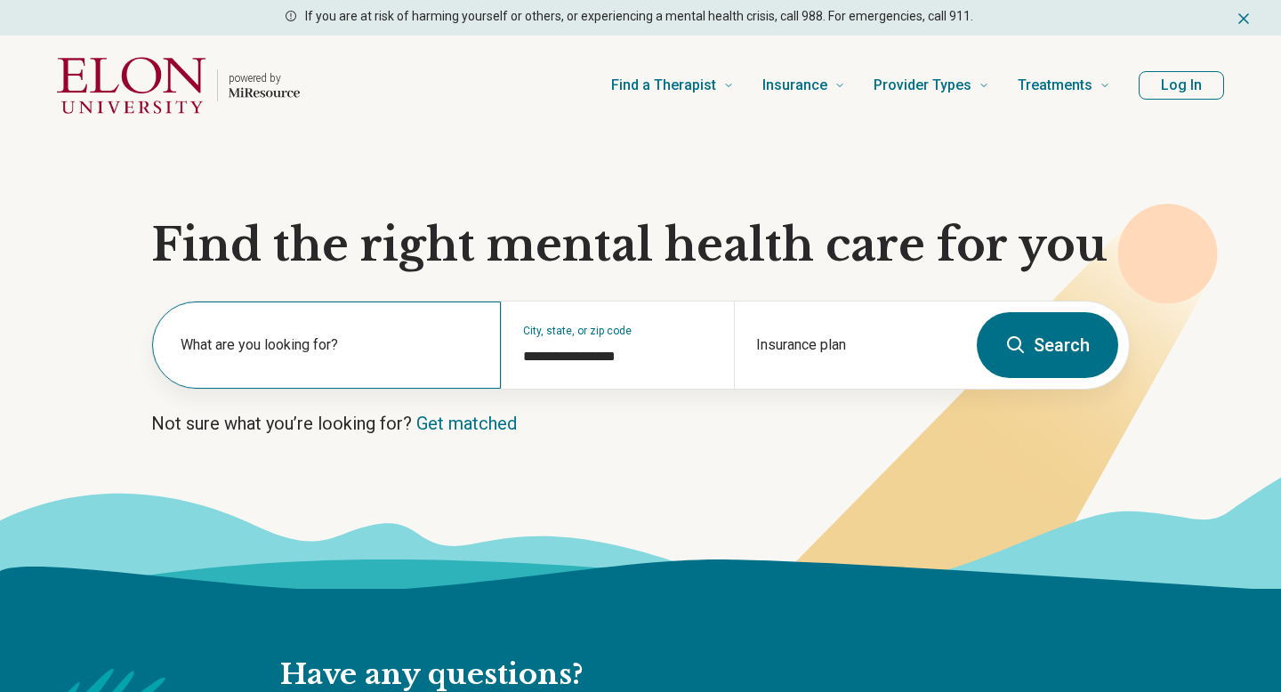
type input "**********"
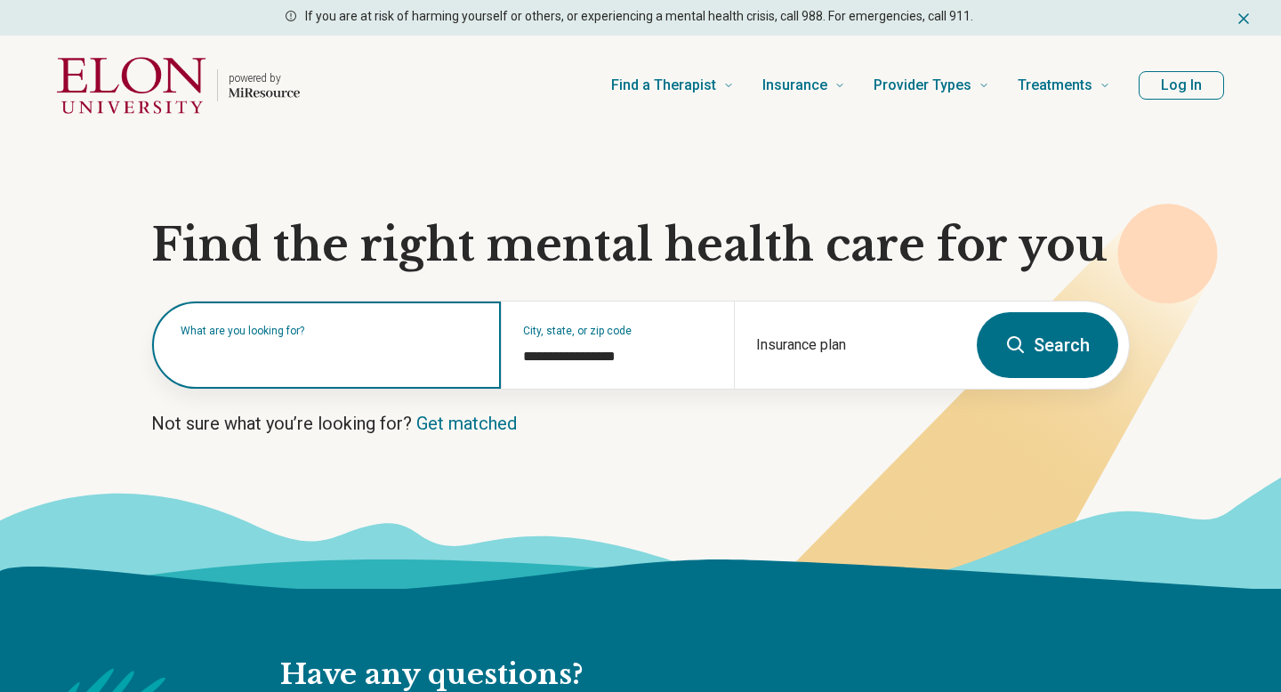
click at [365, 358] on input "text" at bounding box center [330, 353] width 299 height 21
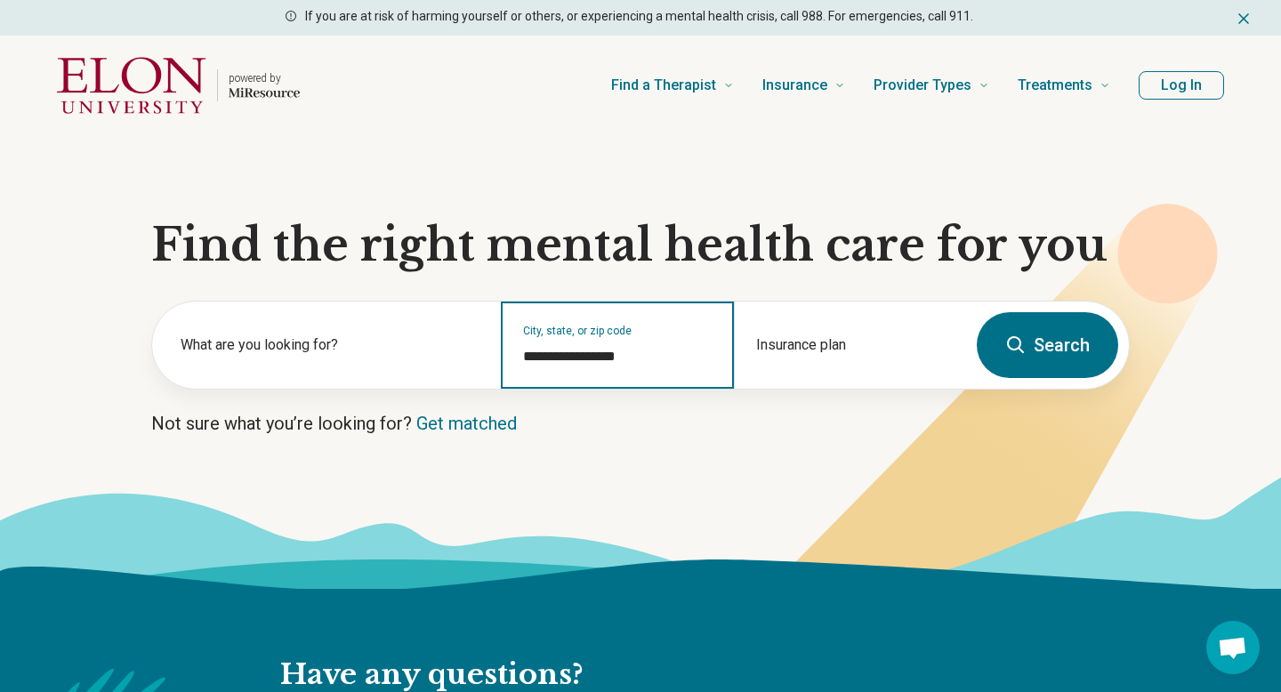
click at [656, 364] on input "**********" at bounding box center [617, 356] width 189 height 21
drag, startPoint x: 656, startPoint y: 364, endPoint x: 507, endPoint y: 358, distance: 148.6
click at [507, 363] on div "**********" at bounding box center [617, 345] width 232 height 87
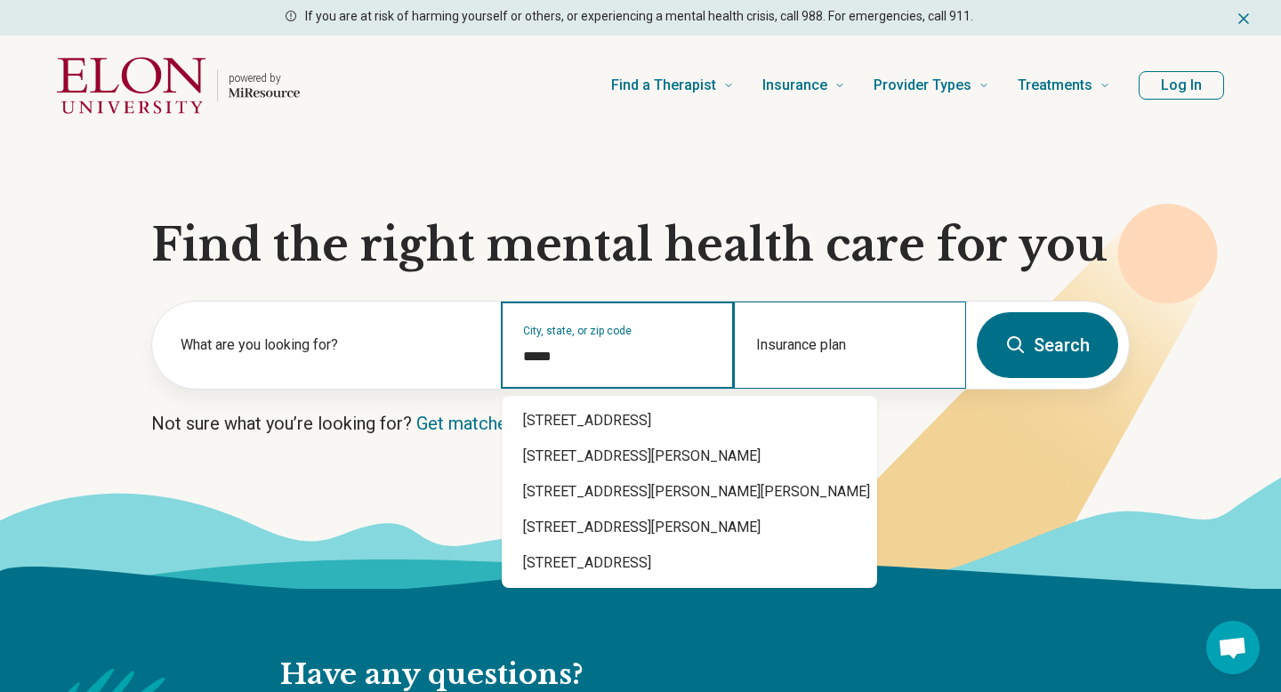
type input "*****"
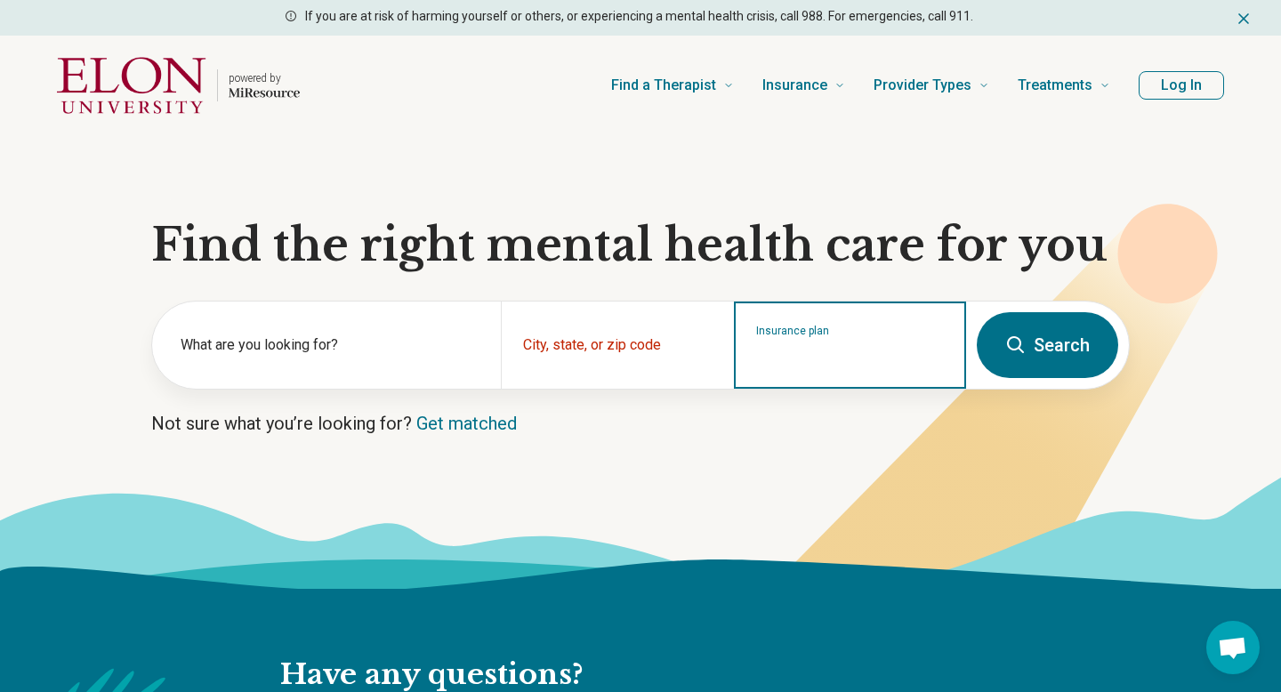
click at [775, 350] on input "Insurance plan" at bounding box center [850, 356] width 189 height 21
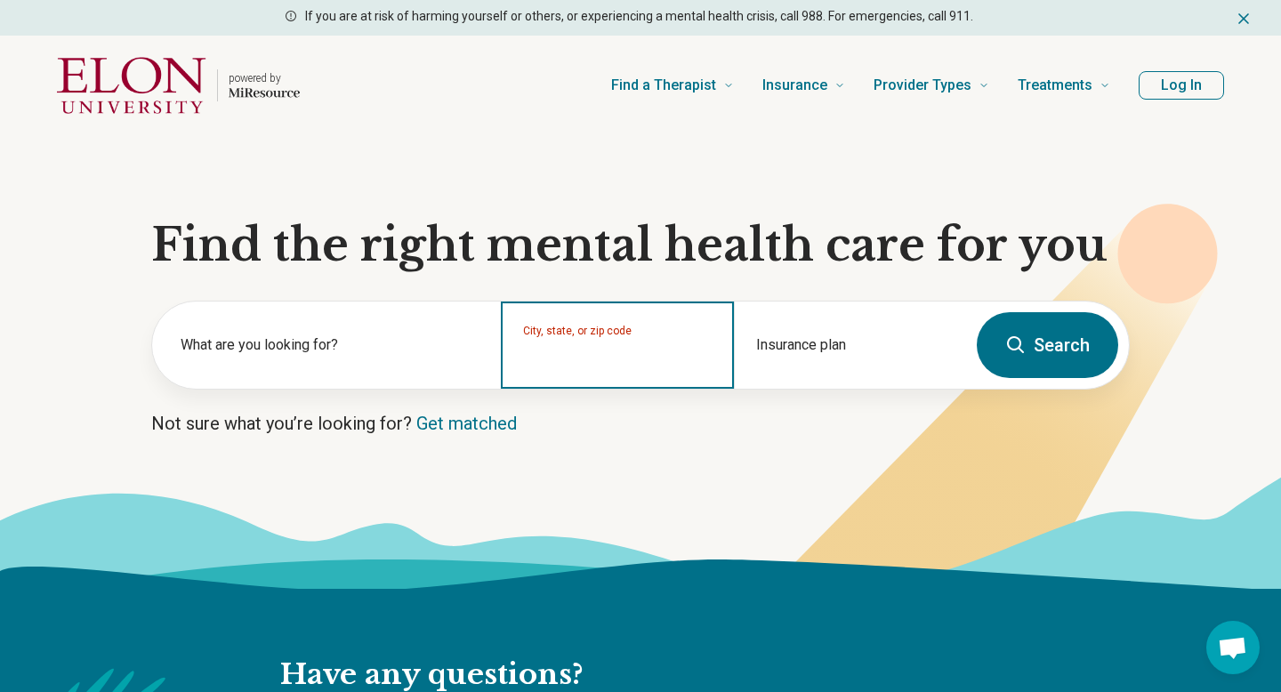
click at [677, 357] on input "City, state, or zip code" at bounding box center [617, 356] width 189 height 21
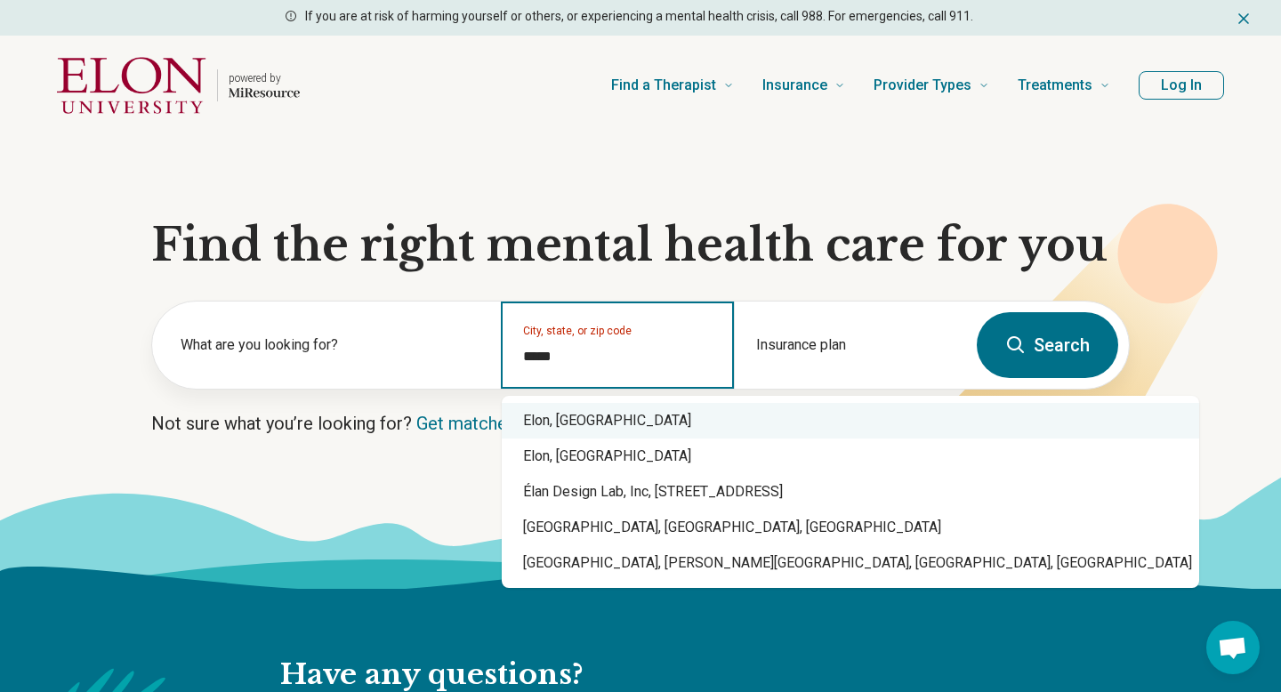
click at [592, 429] on div "Elon, NC" at bounding box center [850, 421] width 697 height 36
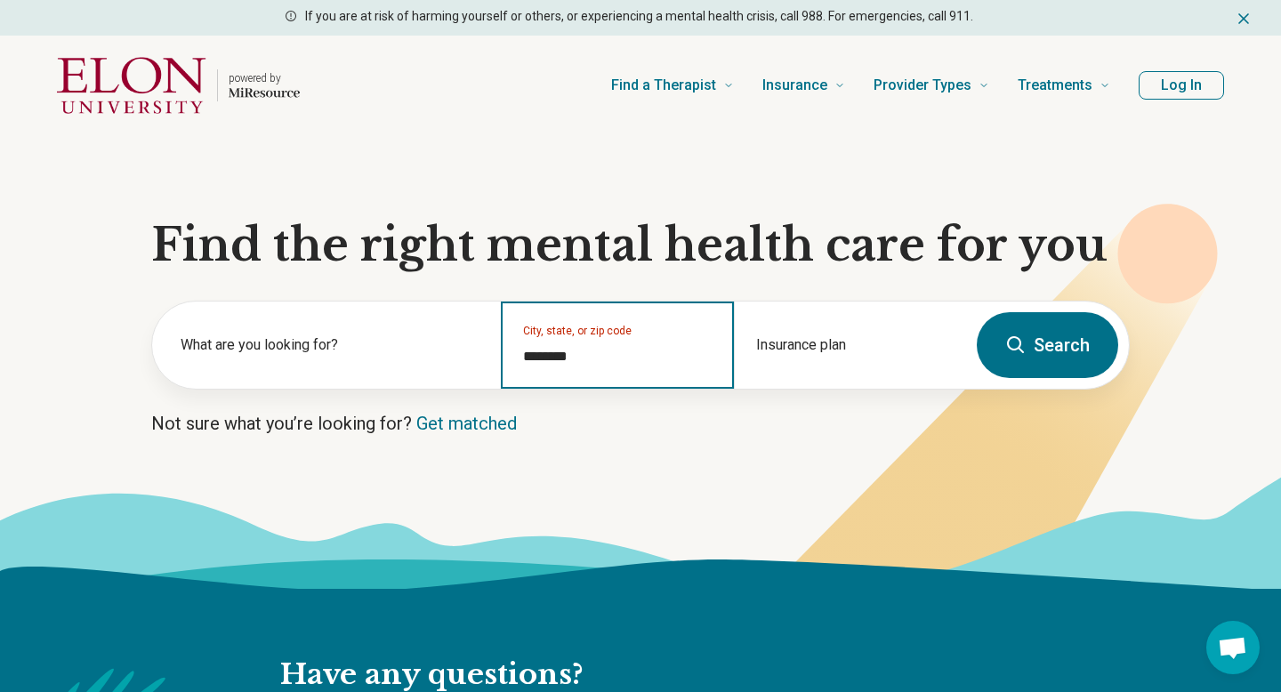
type input "********"
click at [1043, 356] on button "Search" at bounding box center [1047, 345] width 141 height 66
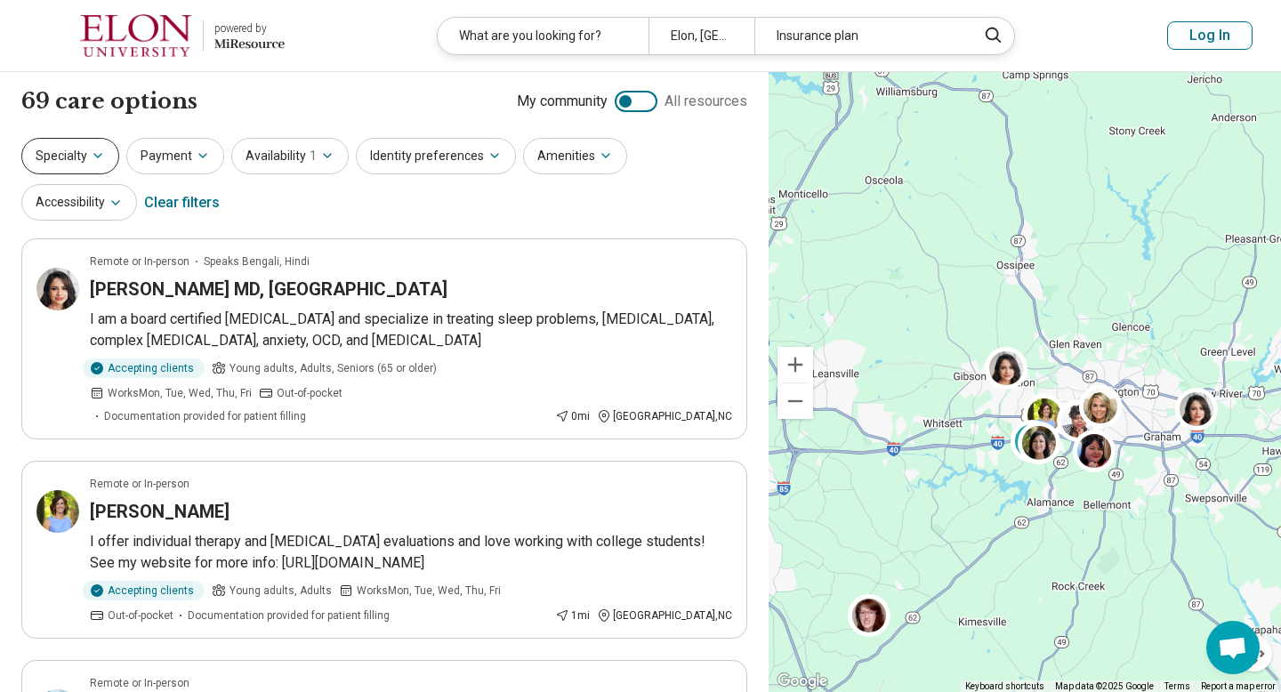
click at [91, 151] on icon "button" at bounding box center [98, 156] width 14 height 14
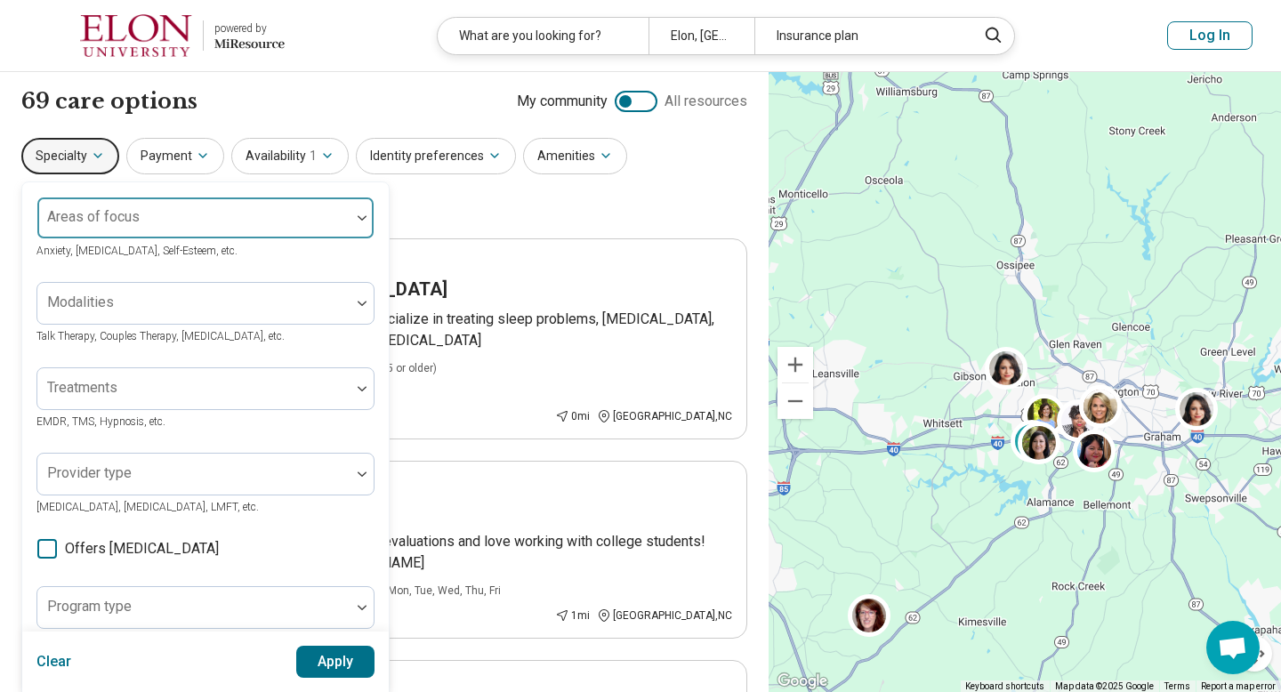
click at [140, 214] on div at bounding box center [193, 225] width 299 height 25
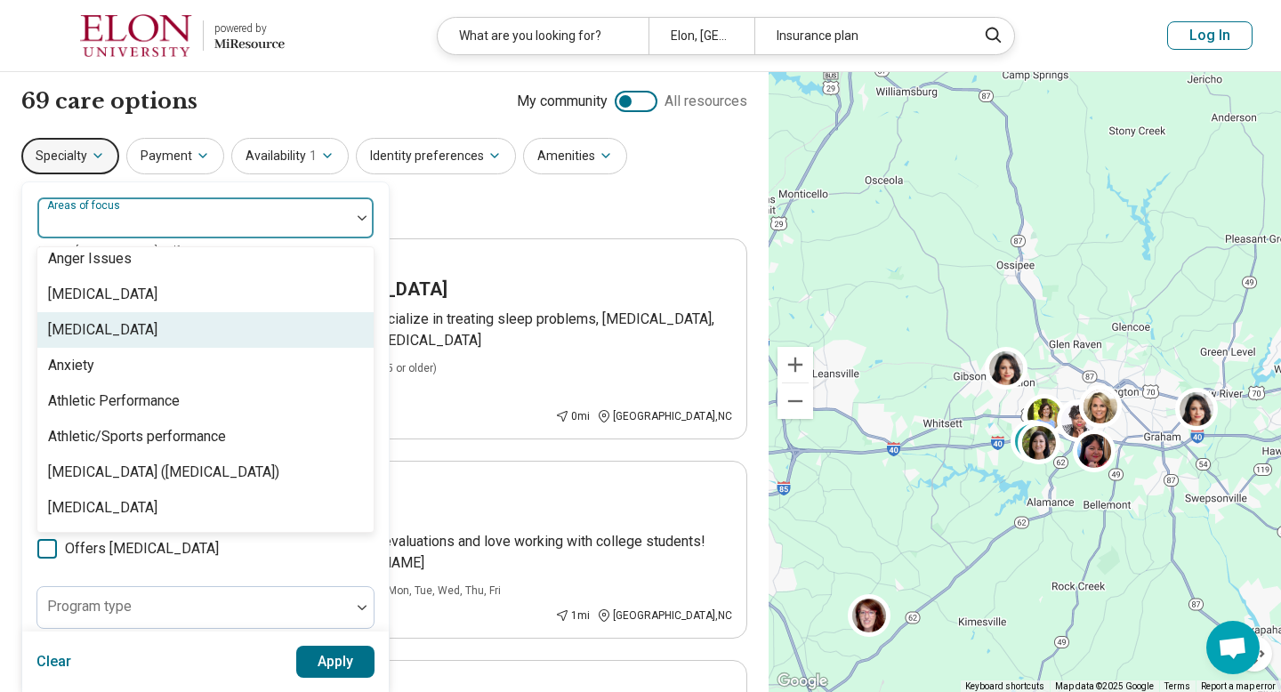
scroll to position [189, 0]
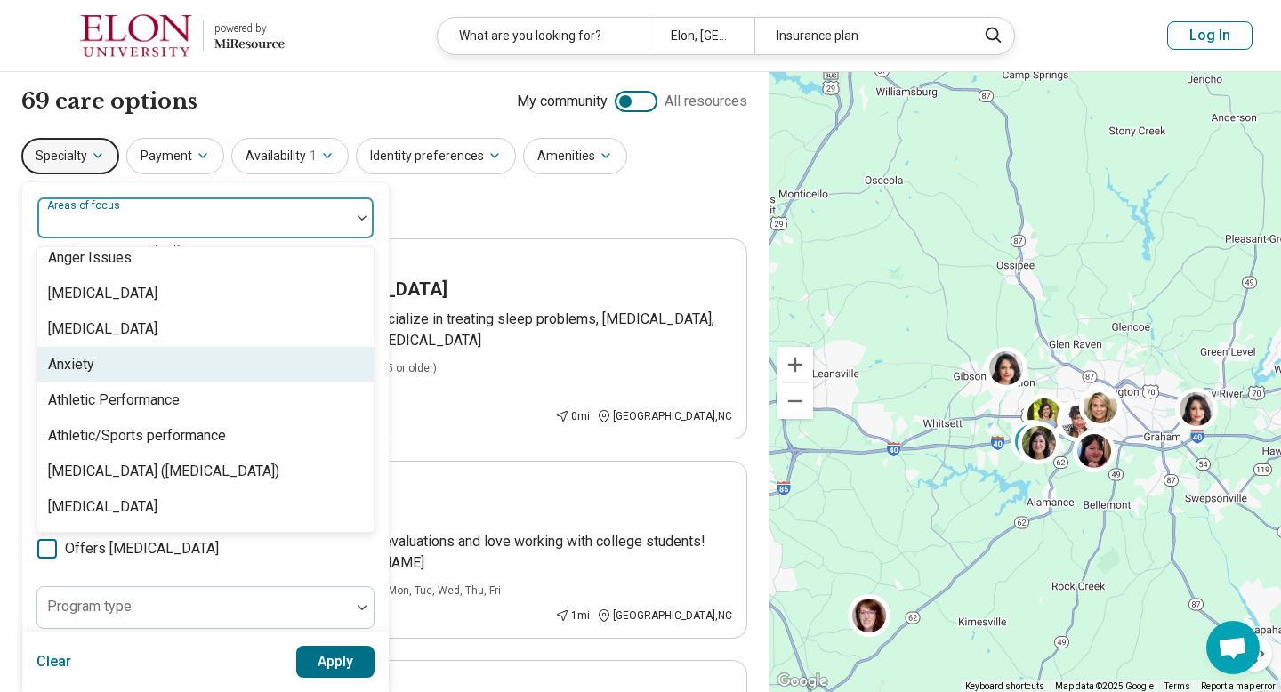
click at [137, 363] on div "Anxiety" at bounding box center [205, 365] width 336 height 36
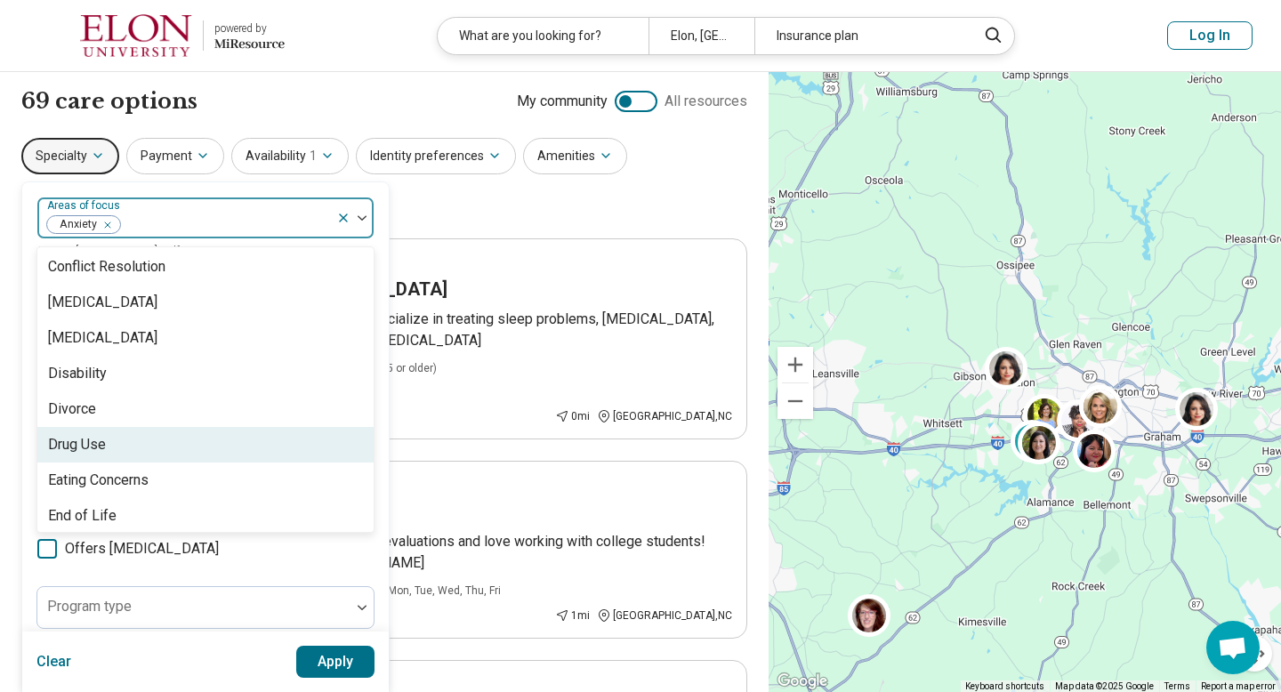
scroll to position [966, 0]
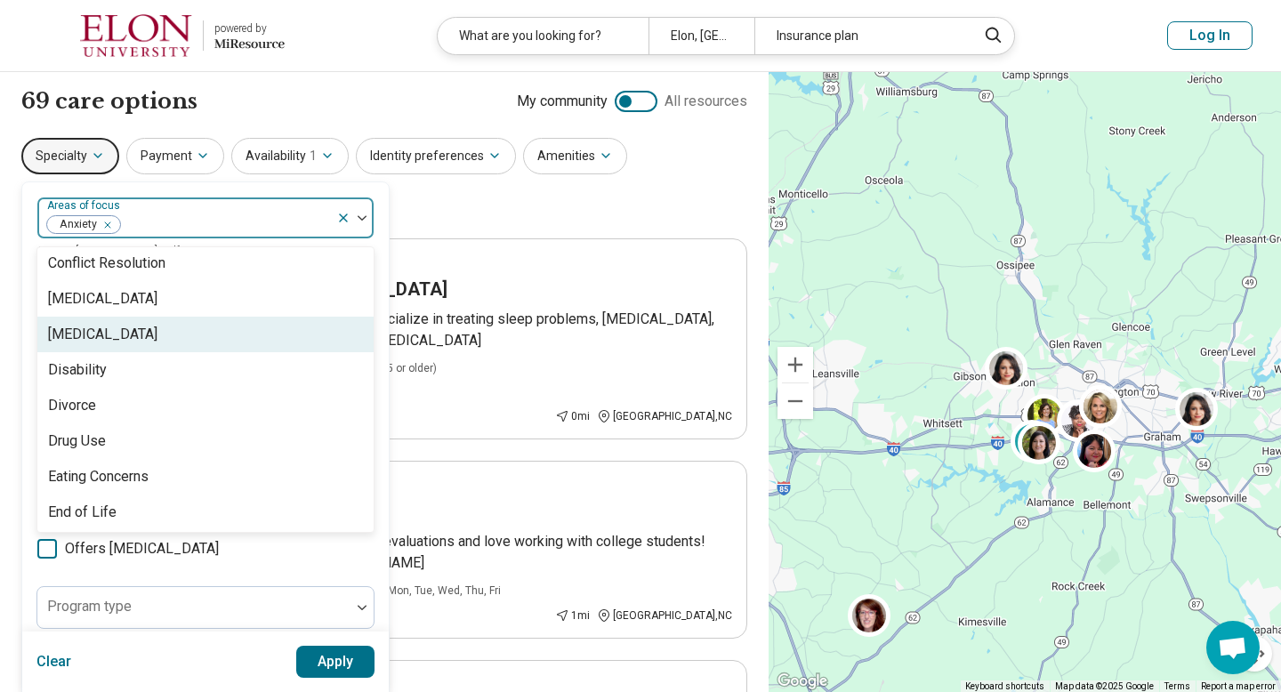
click at [132, 341] on div "[MEDICAL_DATA]" at bounding box center [205, 335] width 336 height 36
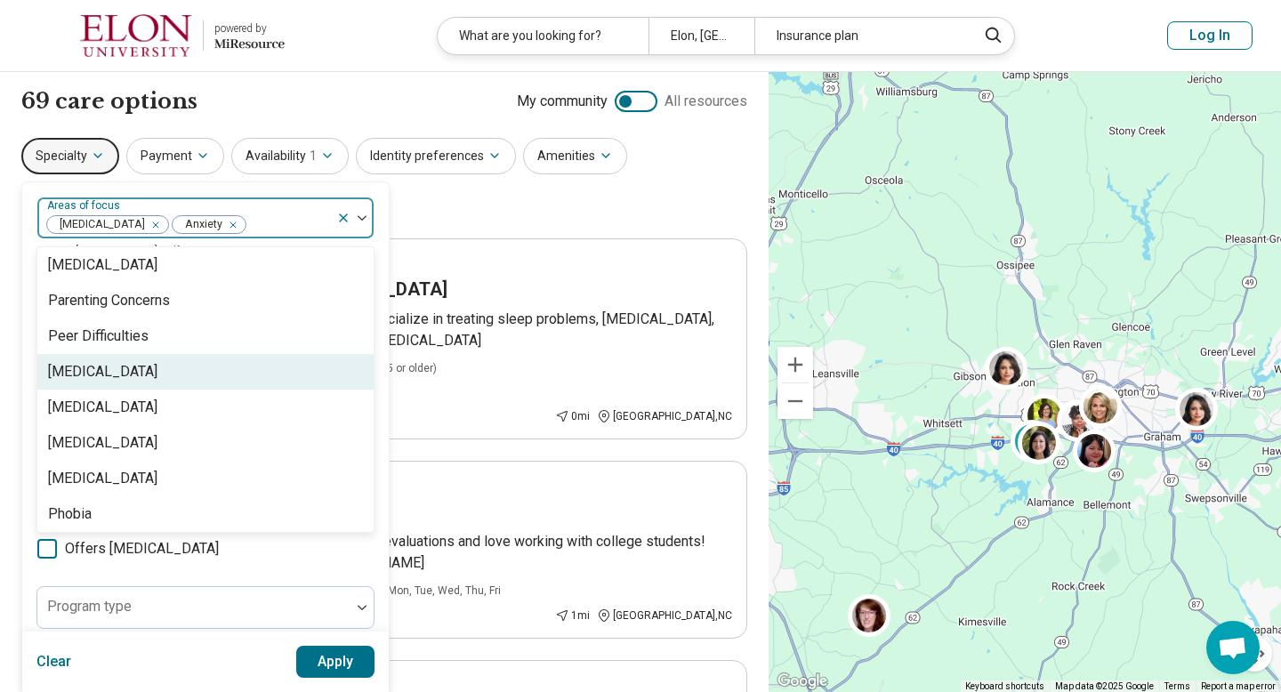
scroll to position [2130, 0]
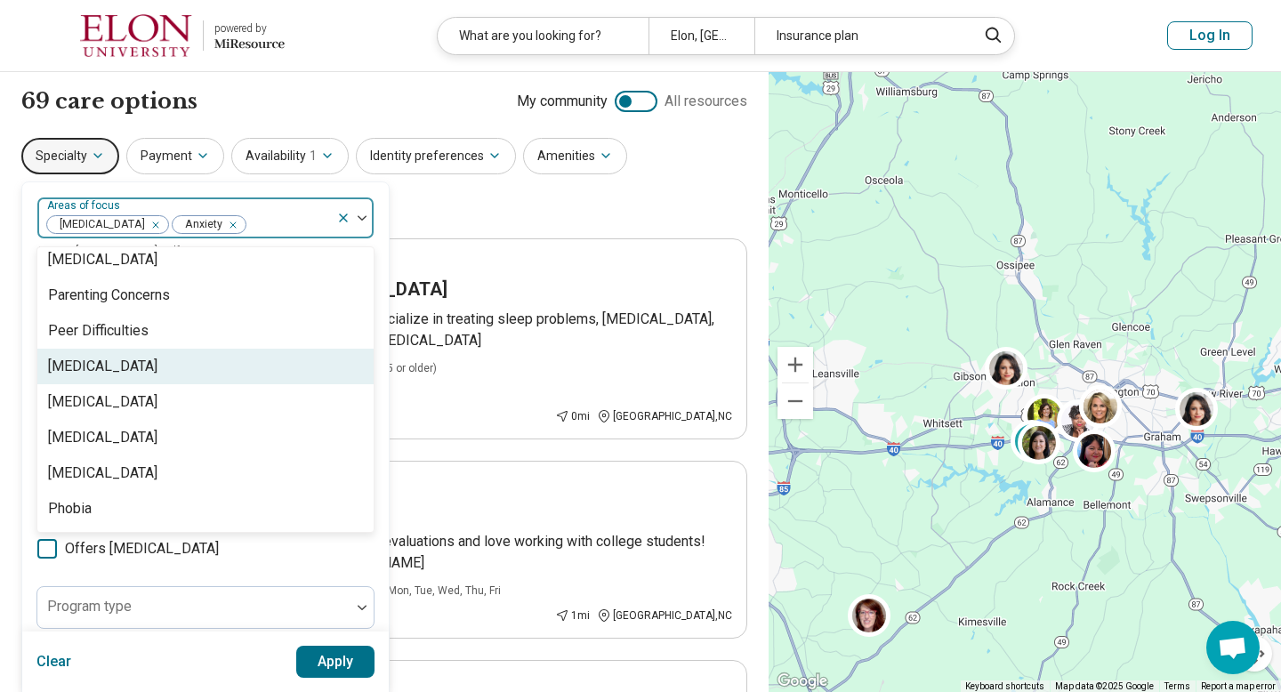
click at [153, 373] on div "[MEDICAL_DATA]" at bounding box center [205, 367] width 336 height 36
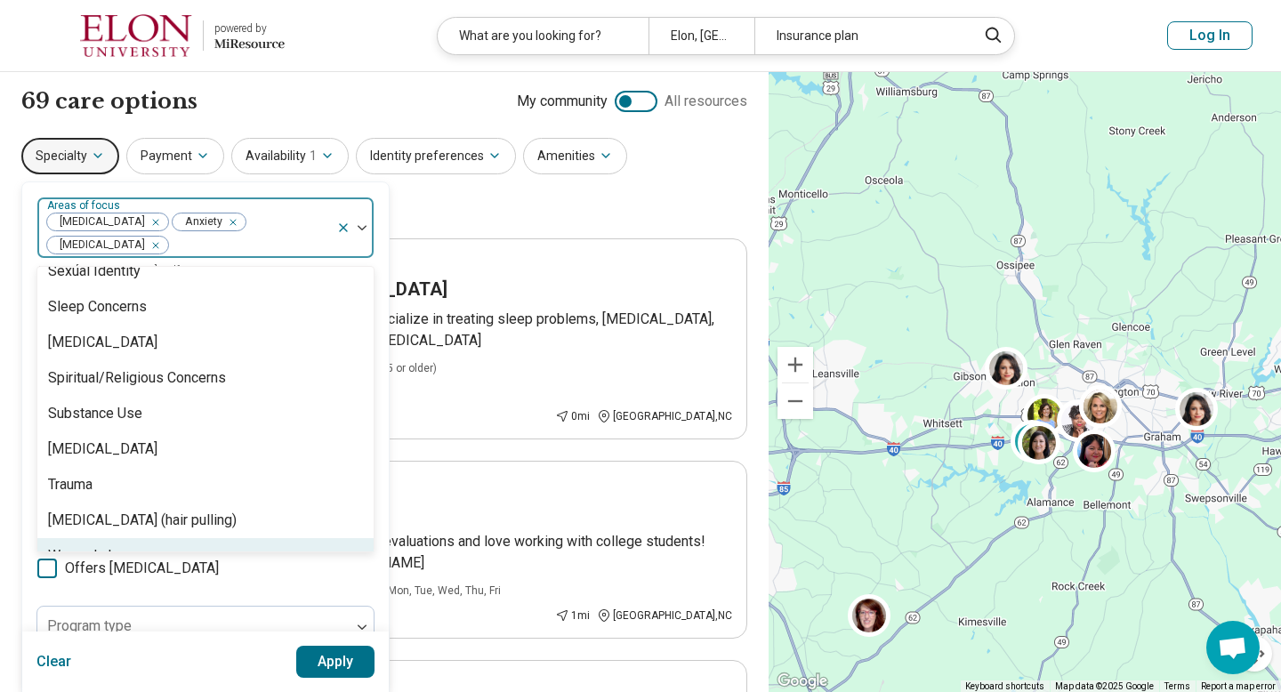
scroll to position [3217, 0]
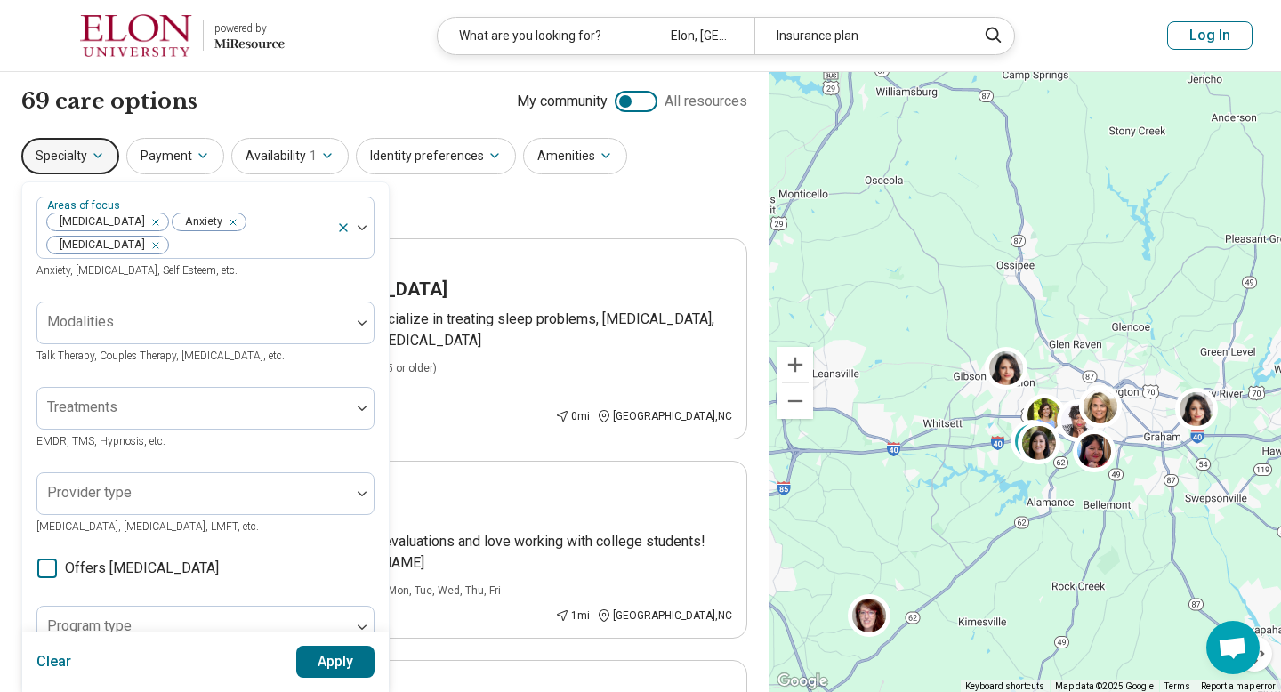
click at [346, 658] on button "Apply" at bounding box center [335, 662] width 79 height 32
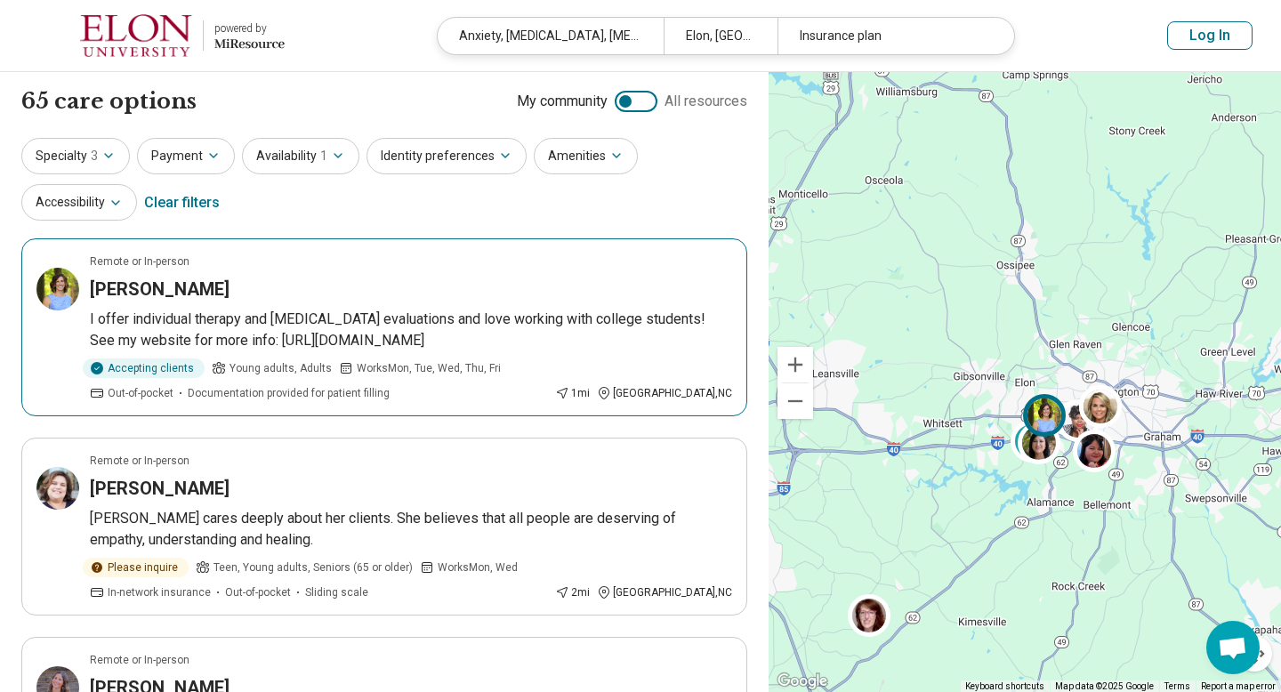
click at [495, 297] on div "Marie Shaw" at bounding box center [411, 289] width 642 height 25
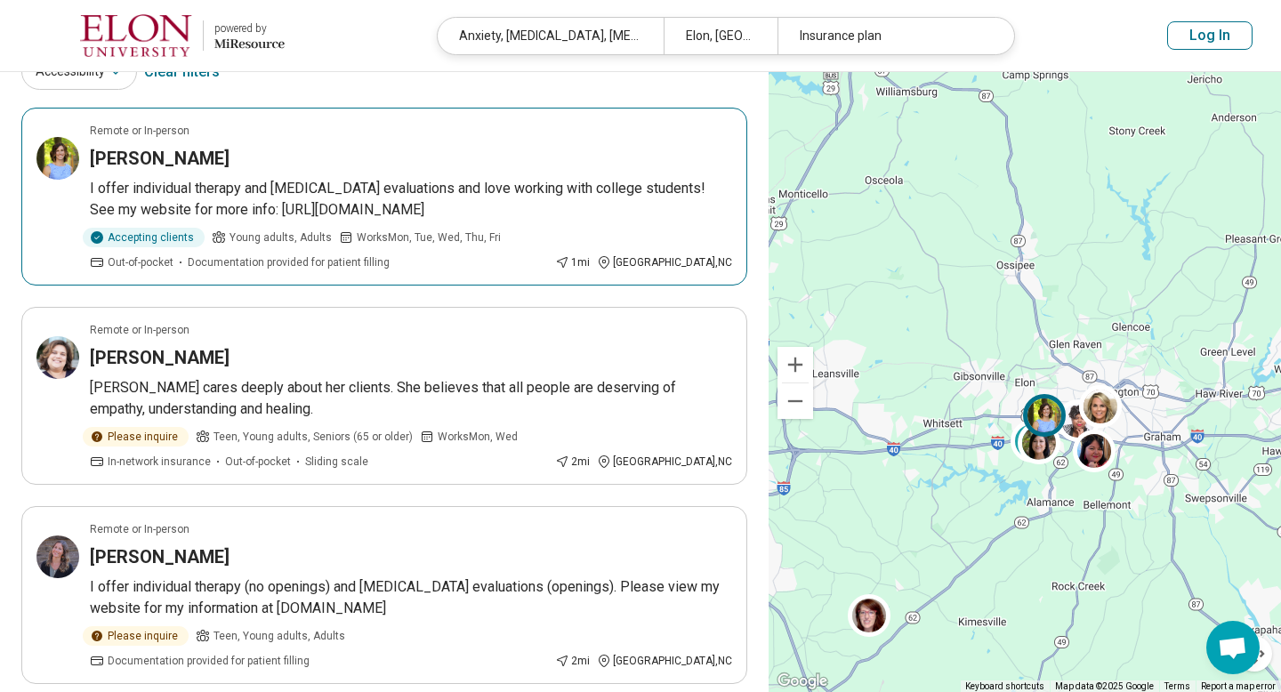
scroll to position [133, 0]
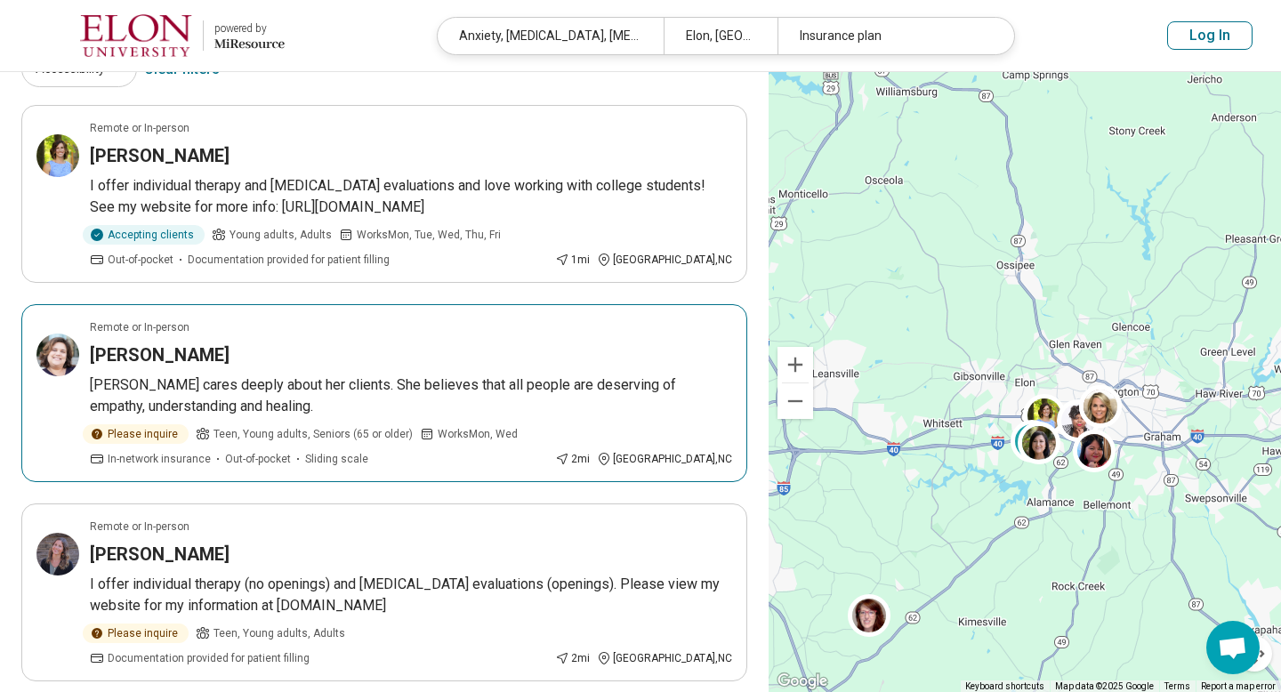
click at [397, 382] on p "Emily cares deeply about her clients. She believes that all people are deservin…" at bounding box center [411, 395] width 642 height 43
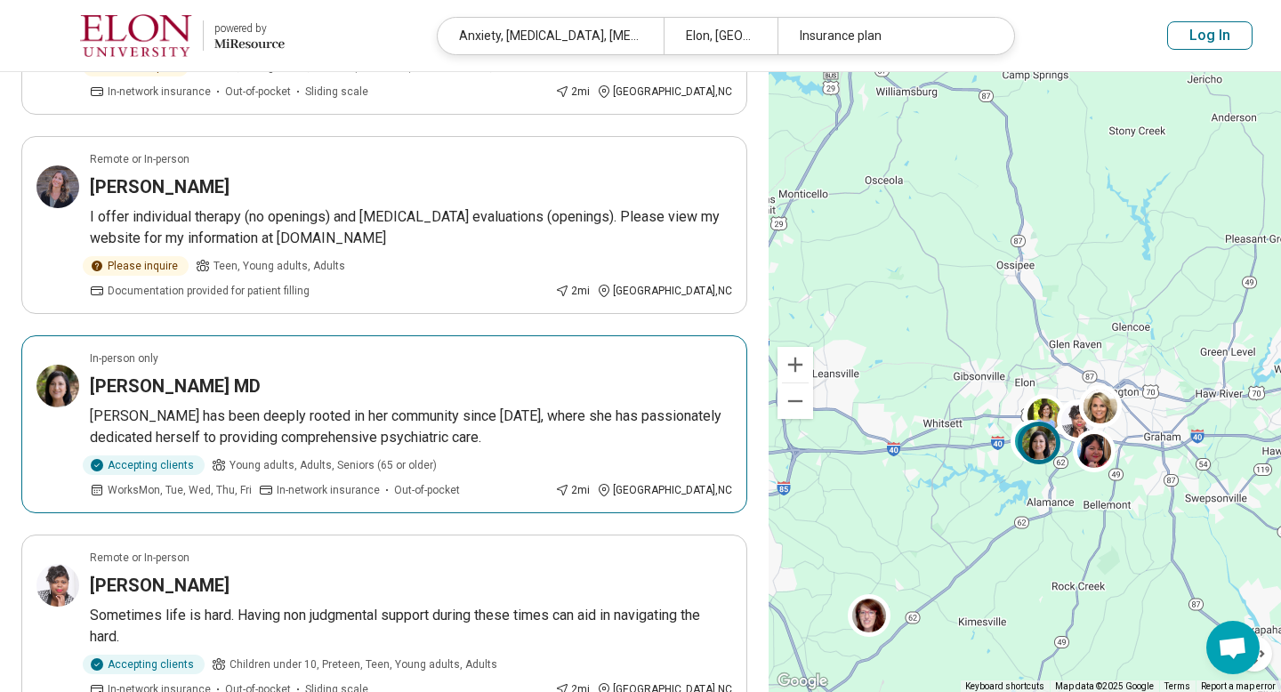
scroll to position [503, 0]
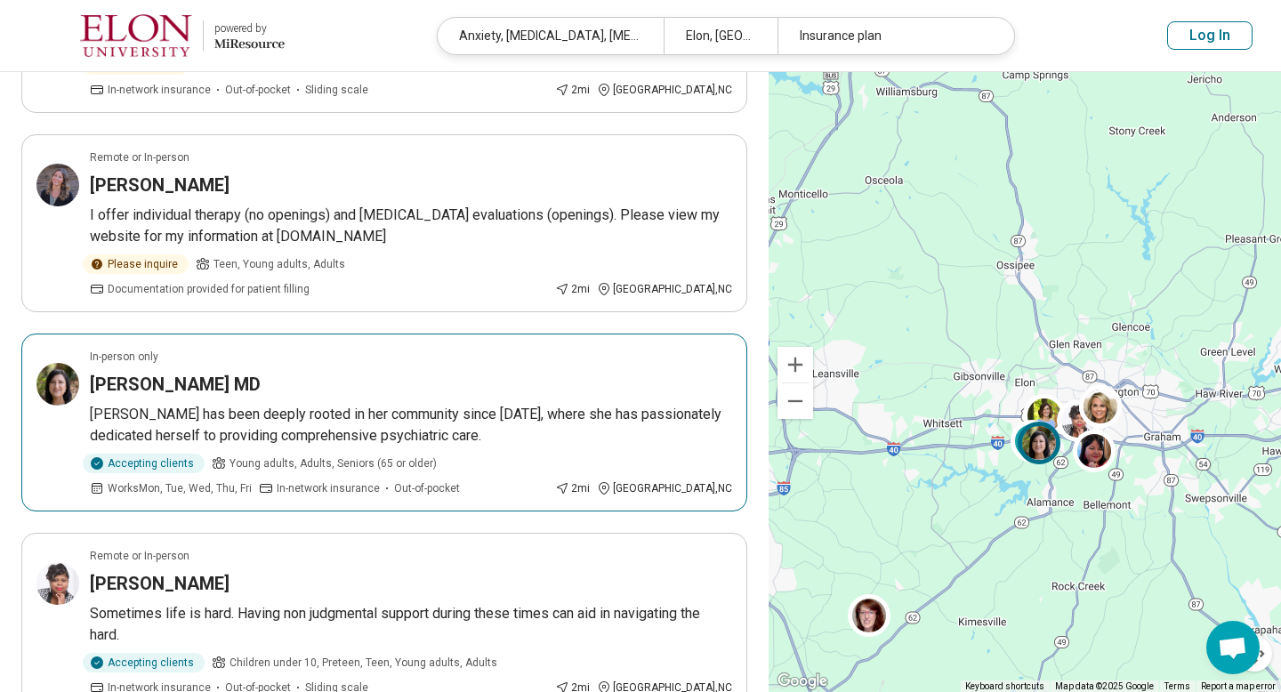
click at [397, 372] on div "Aarti Kapur MD" at bounding box center [411, 384] width 642 height 25
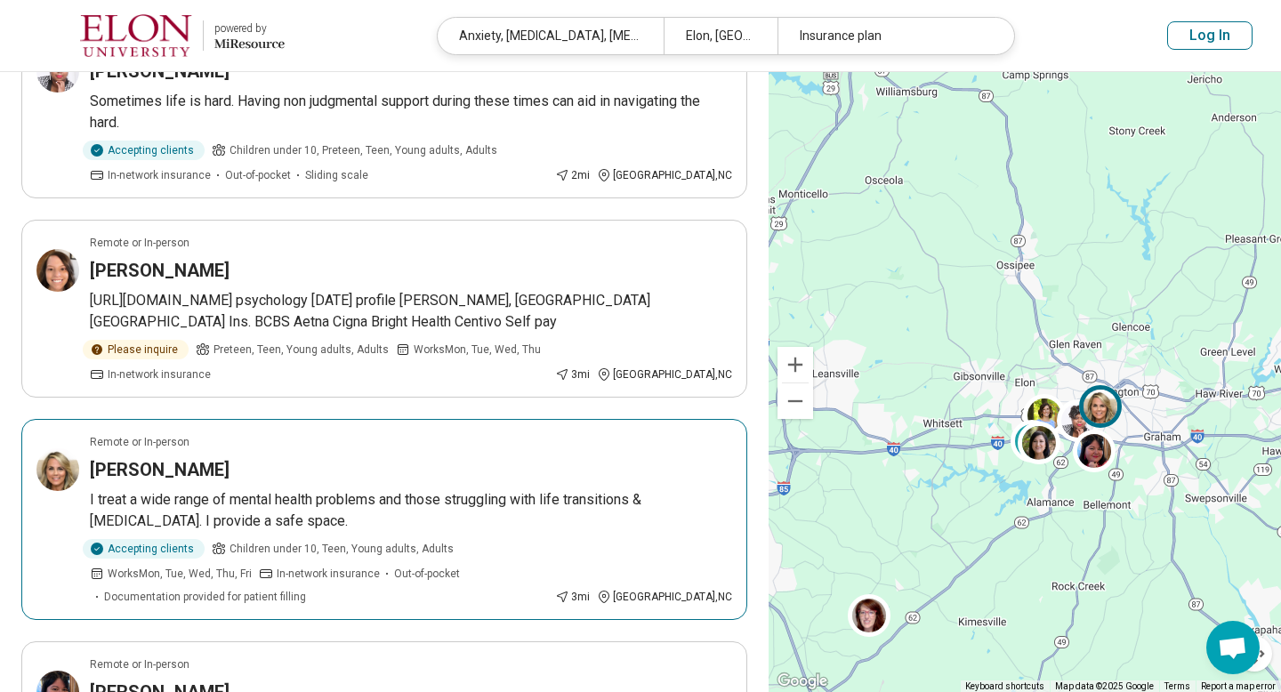
scroll to position [1017, 0]
click at [427, 455] on div "[PERSON_NAME]" at bounding box center [411, 467] width 642 height 25
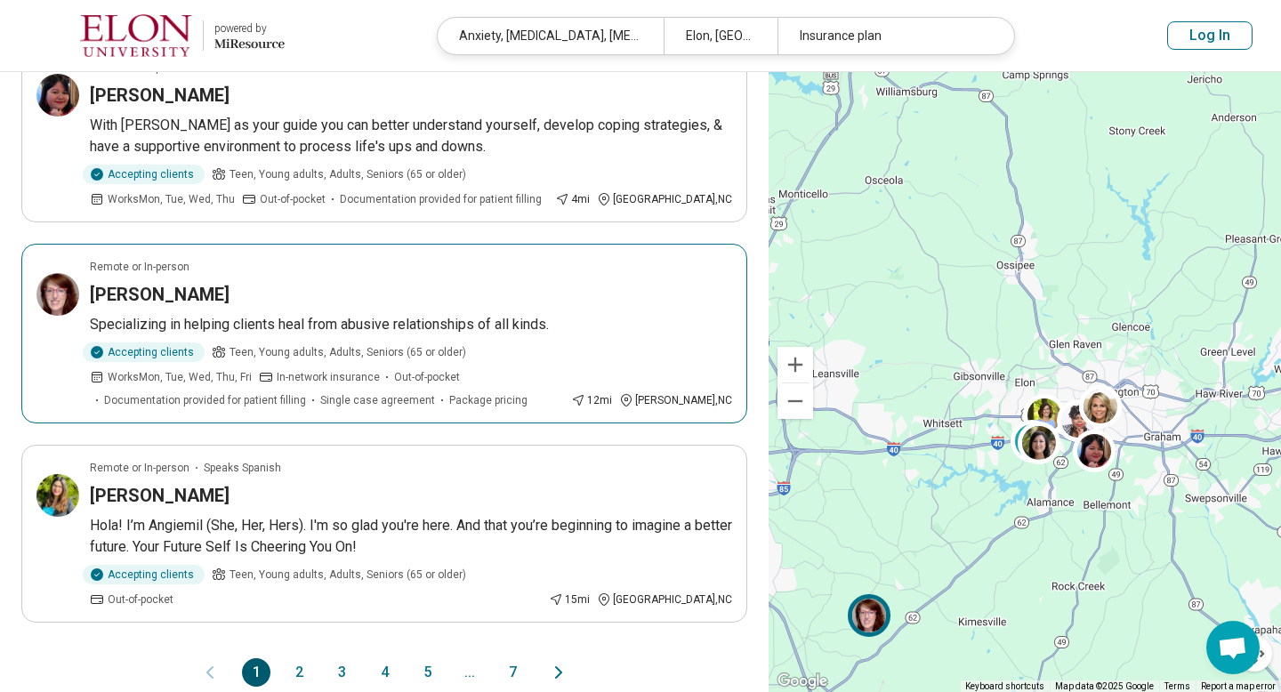
scroll to position [1628, 0]
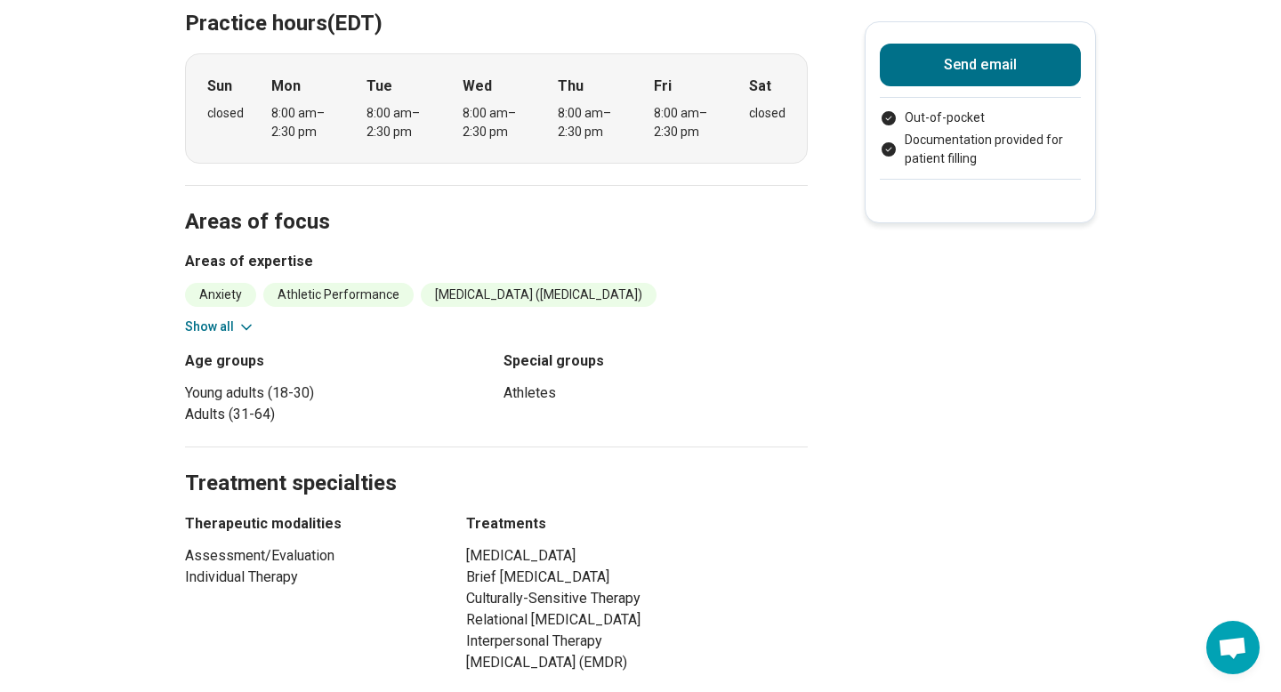
scroll to position [515, 0]
click at [238, 321] on icon at bounding box center [247, 326] width 18 height 18
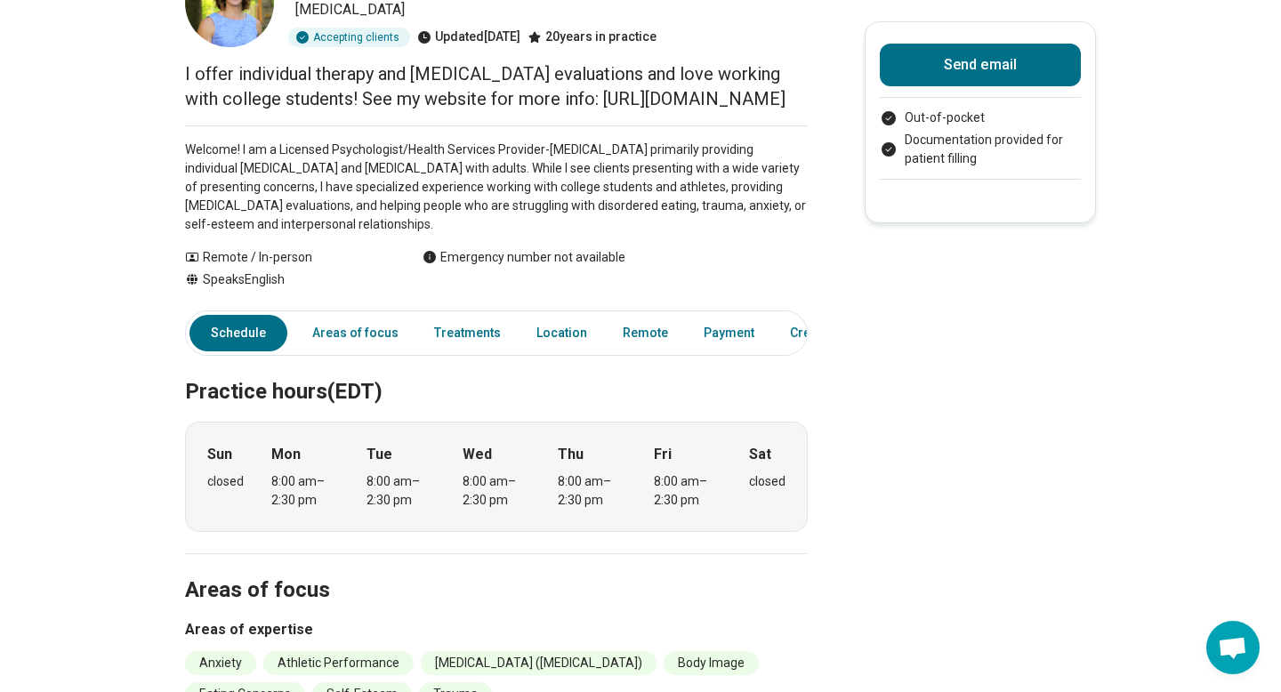
scroll to position [0, 0]
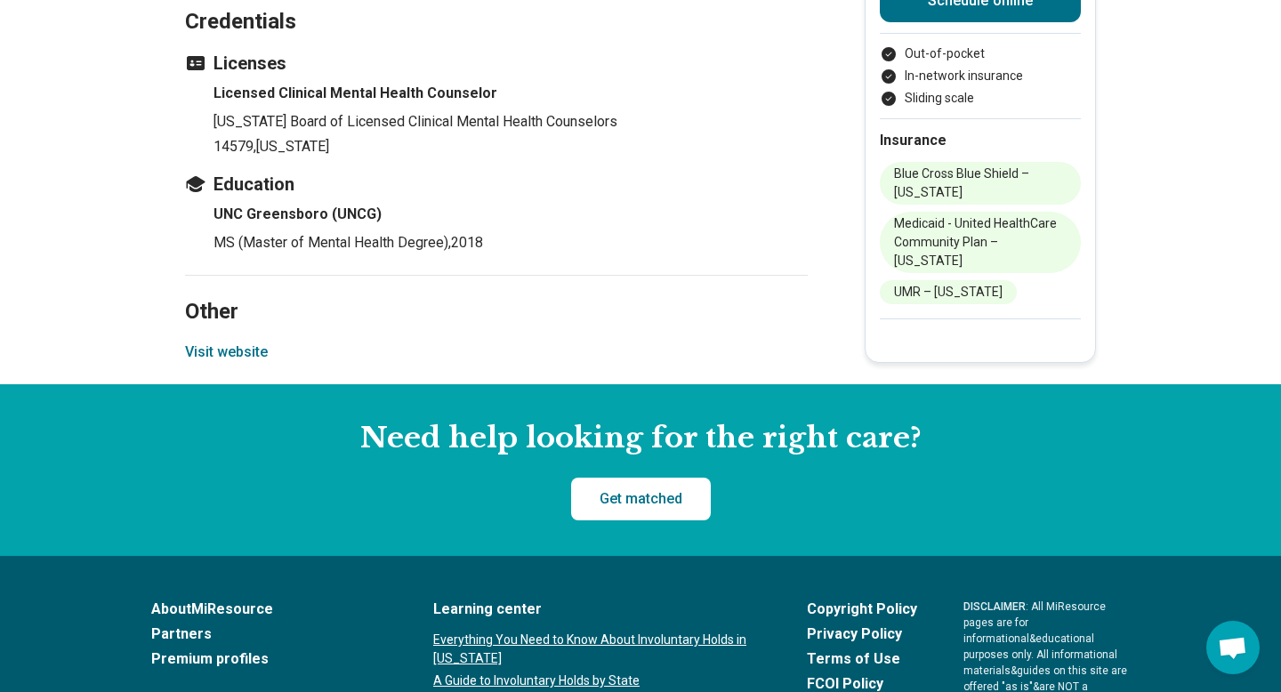
scroll to position [2020, 0]
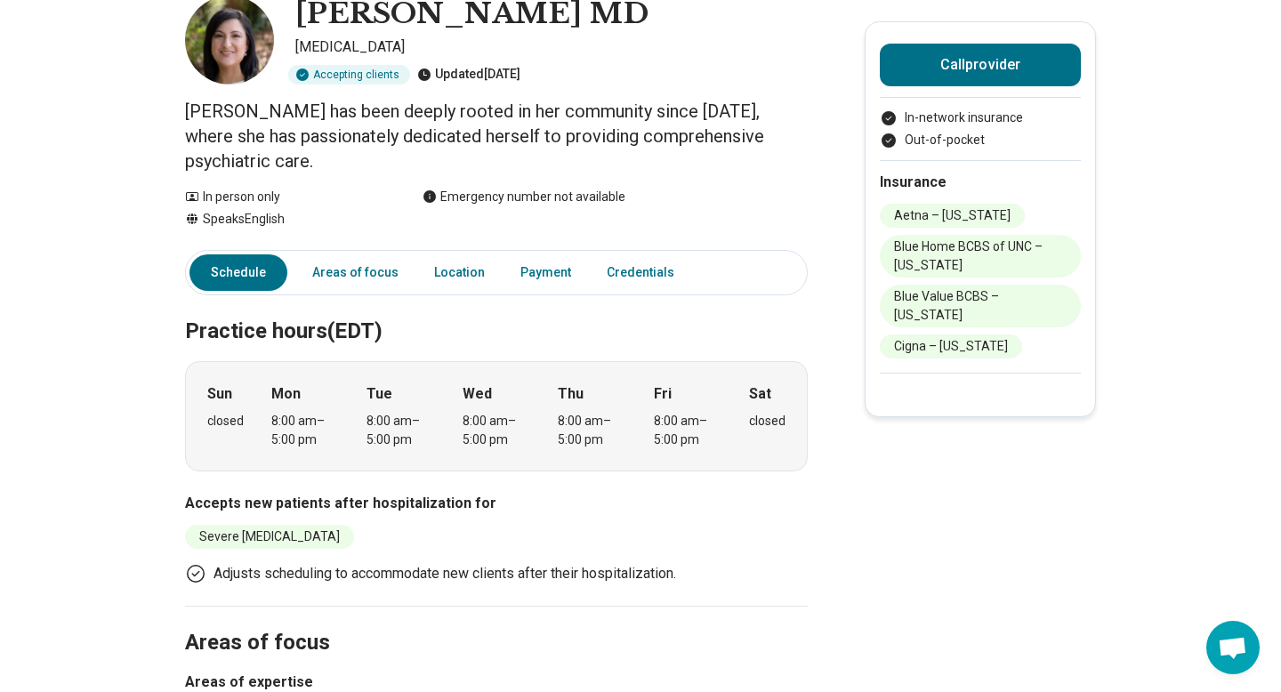
scroll to position [60, 0]
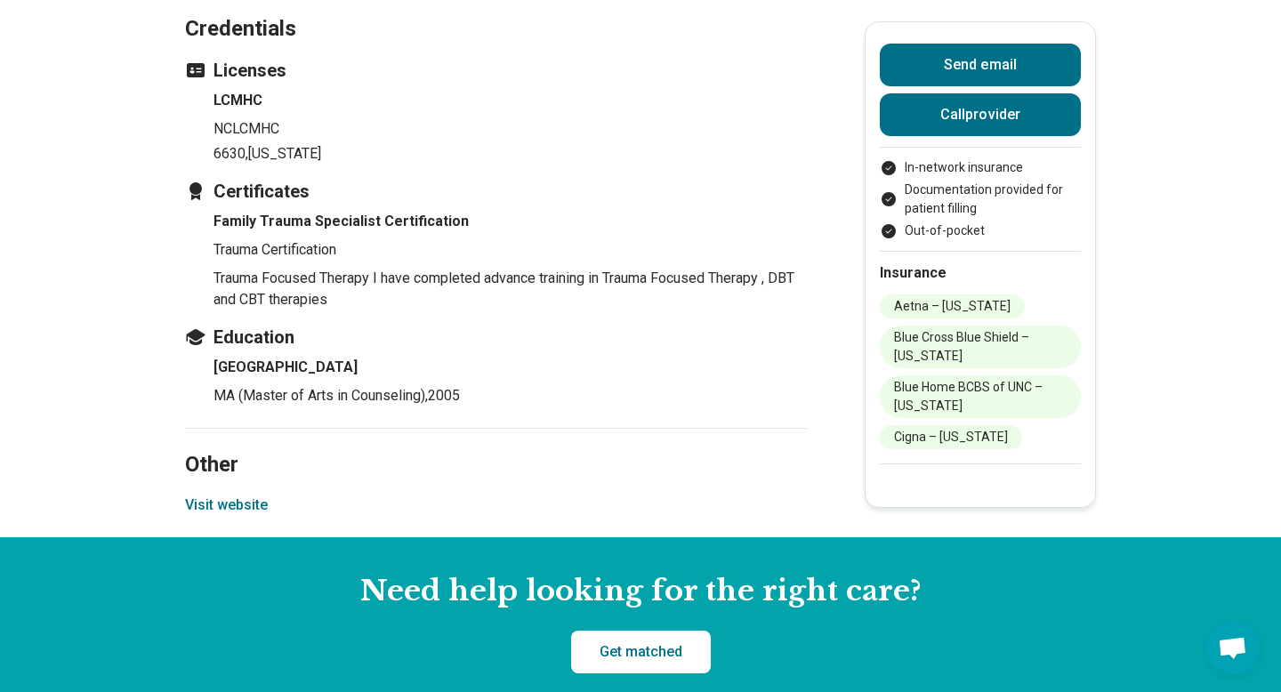
scroll to position [2243, 0]
